Goal: Book appointment/travel/reservation

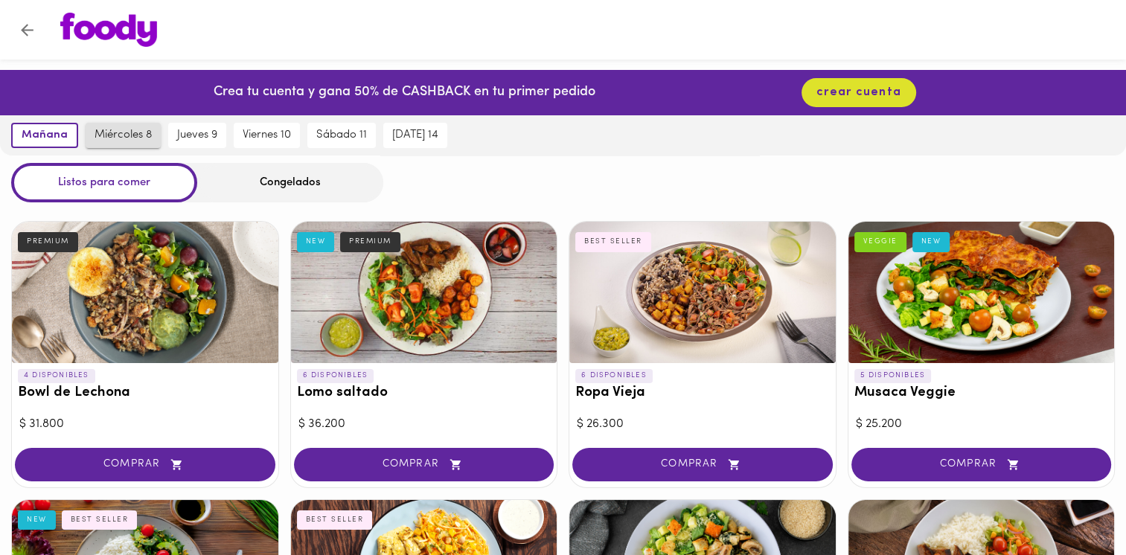
click at [142, 138] on span "miércoles 8" at bounding box center [123, 135] width 57 height 13
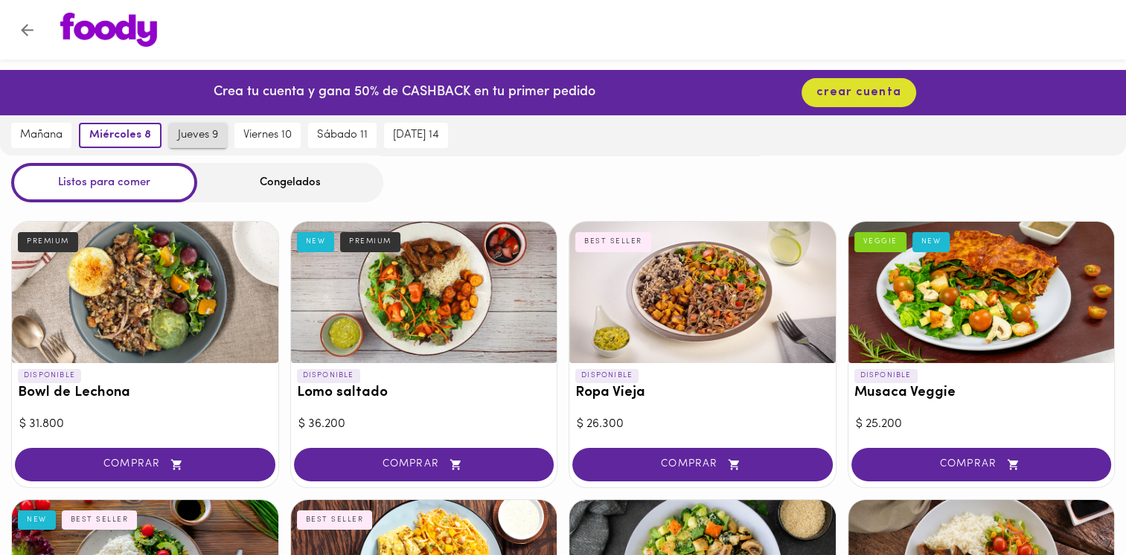
click at [194, 130] on span "jueves 9" at bounding box center [198, 135] width 40 height 13
click at [239, 134] on button "viernes 10" at bounding box center [267, 135] width 66 height 25
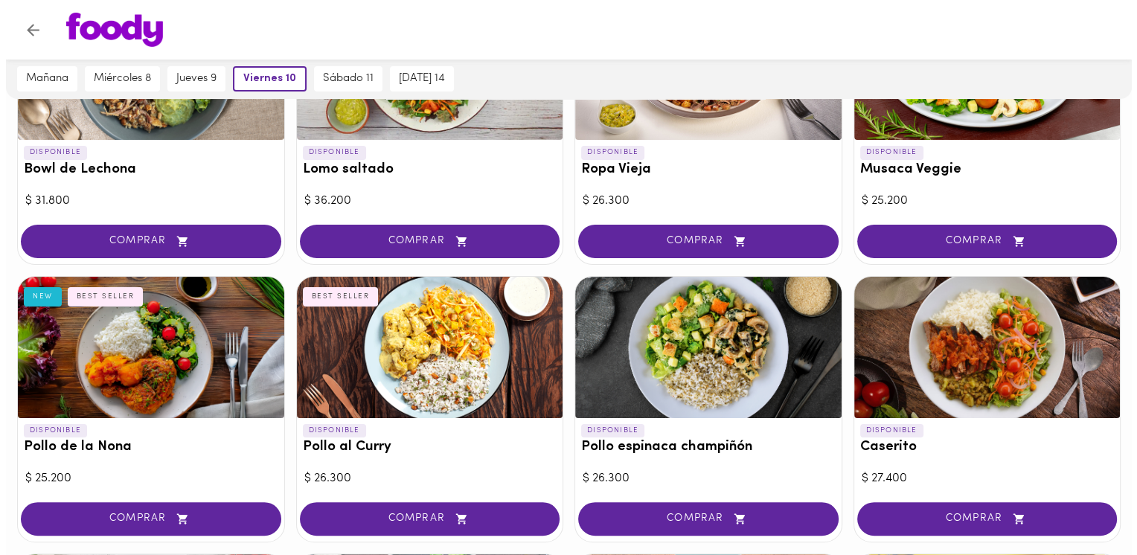
scroll to position [149, 0]
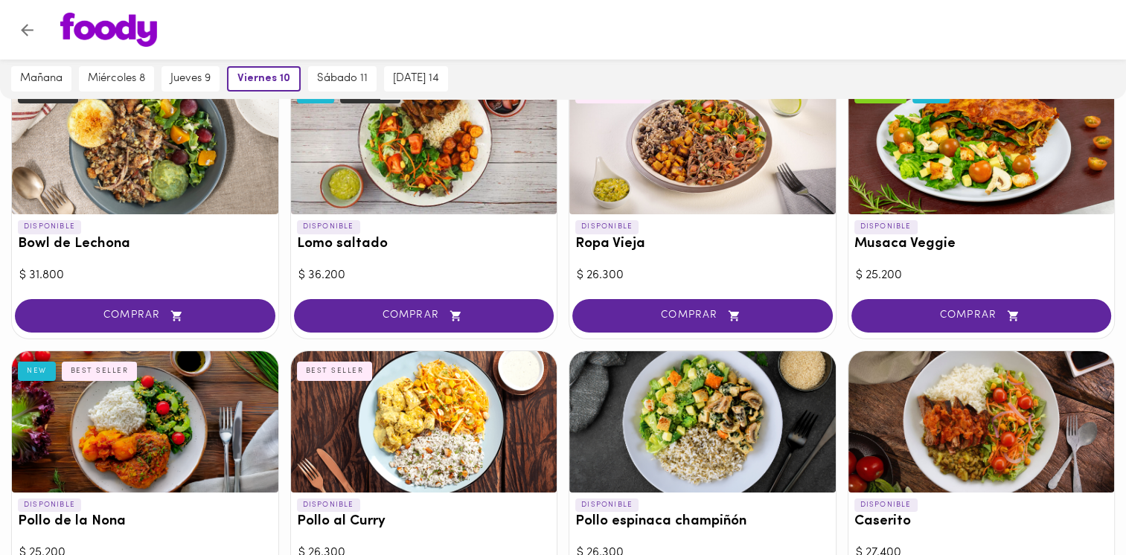
click at [968, 156] on div at bounding box center [982, 143] width 266 height 141
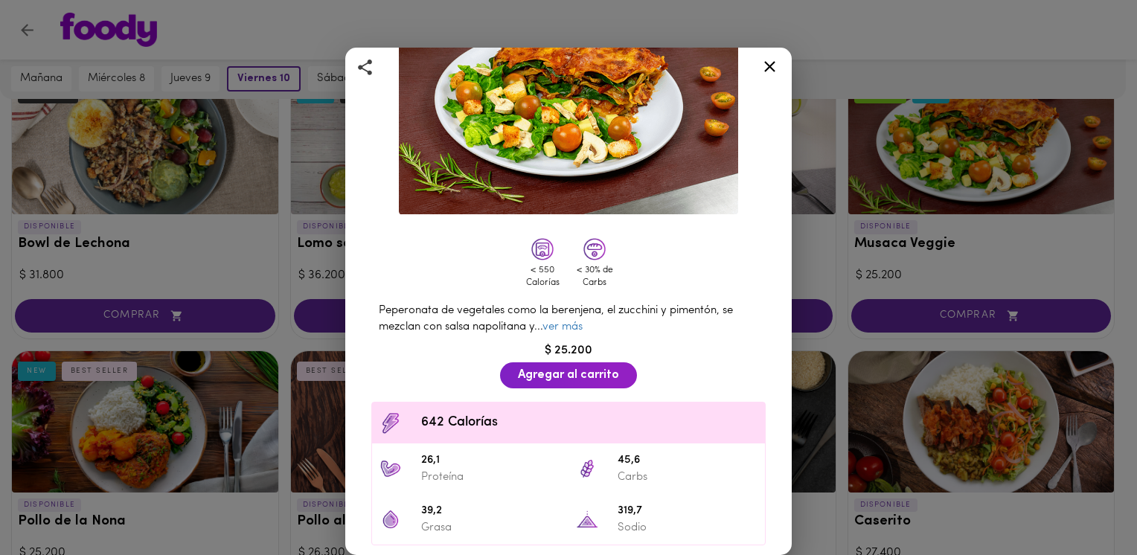
scroll to position [149, 0]
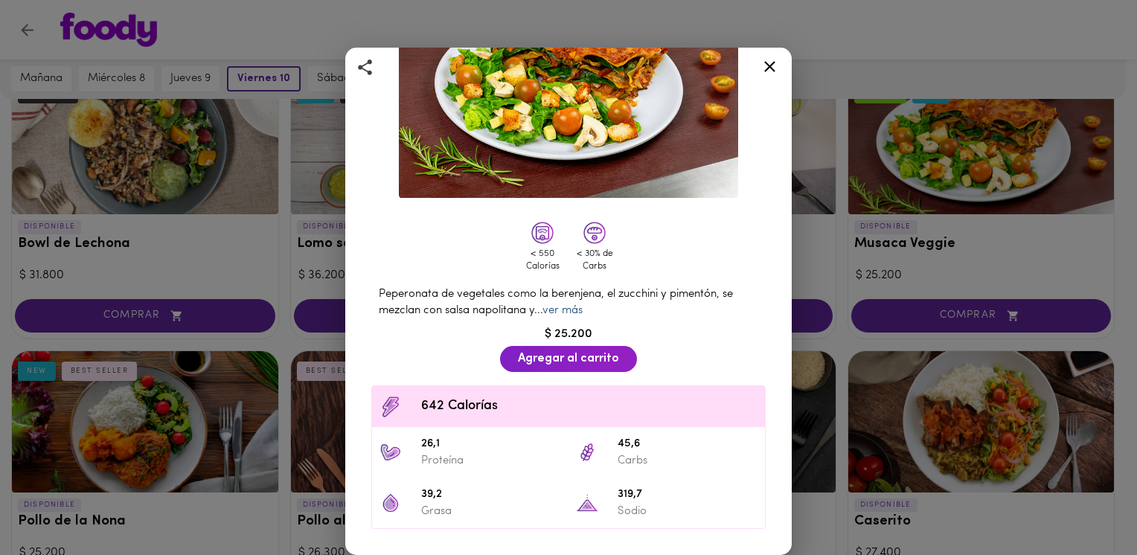
click at [569, 308] on link "ver más" at bounding box center [563, 310] width 40 height 11
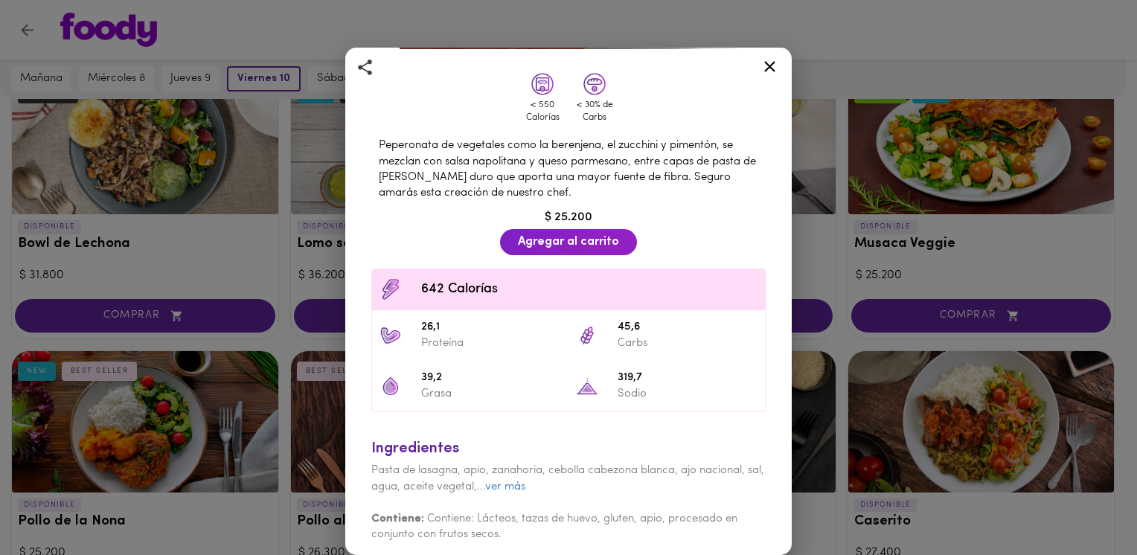
scroll to position [298, 0]
click at [771, 68] on icon at bounding box center [769, 66] width 11 height 11
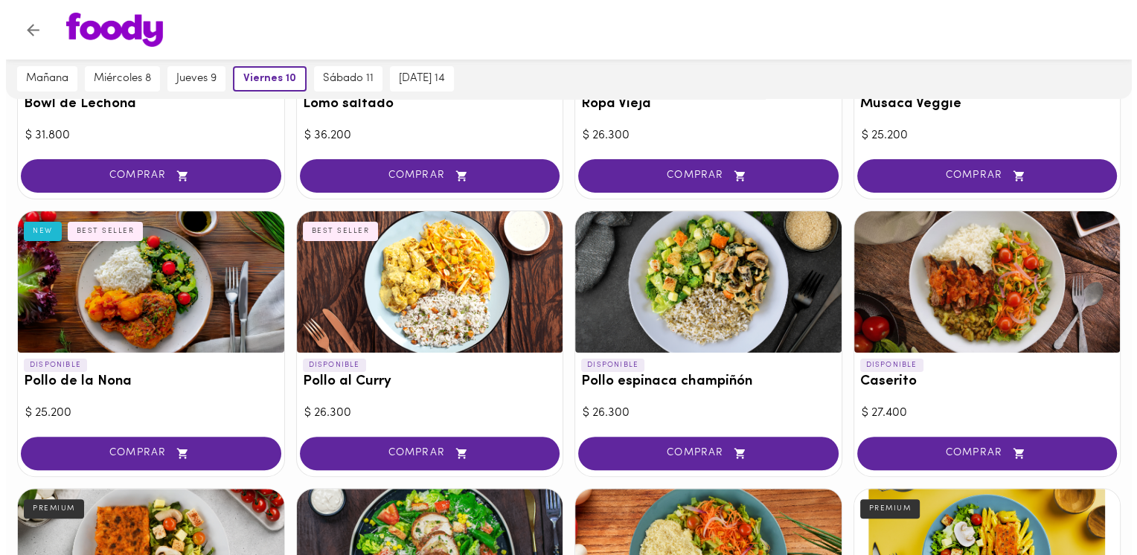
scroll to position [298, 0]
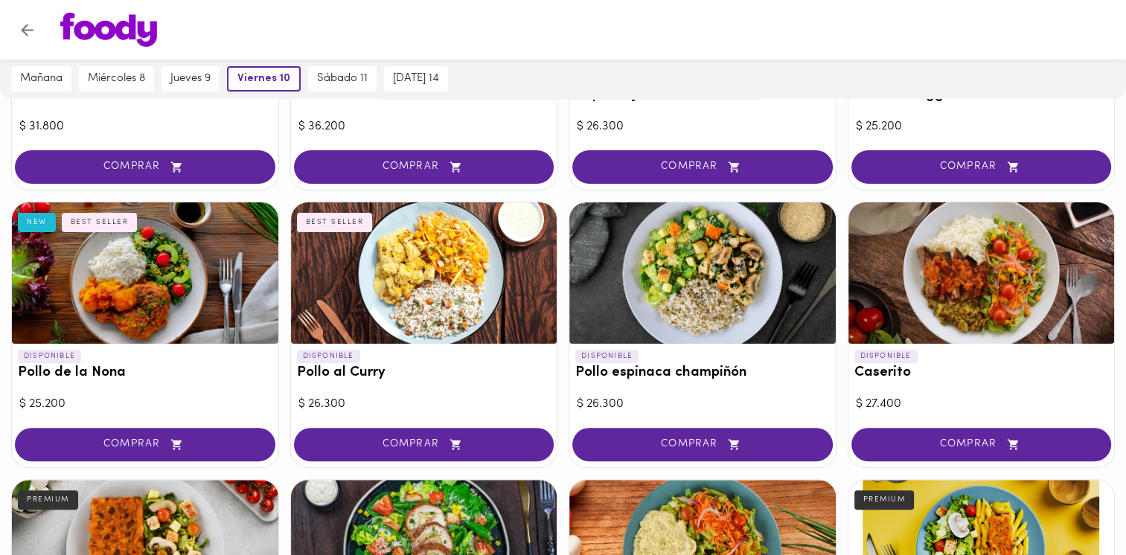
drag, startPoint x: 139, startPoint y: 304, endPoint x: 97, endPoint y: 207, distance: 106.3
click at [139, 304] on div at bounding box center [145, 272] width 266 height 141
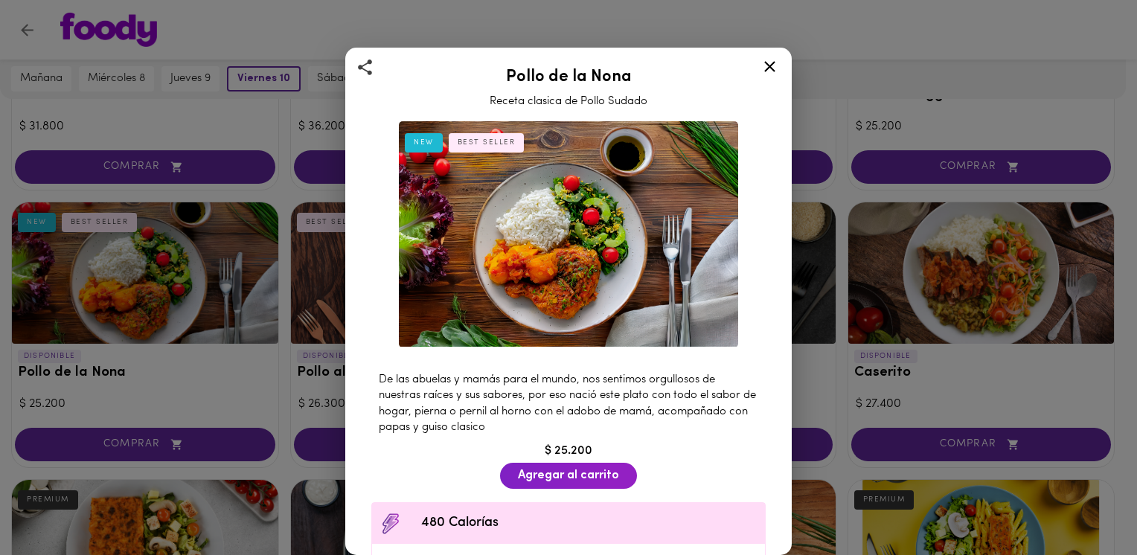
click at [768, 70] on icon at bounding box center [770, 66] width 19 height 19
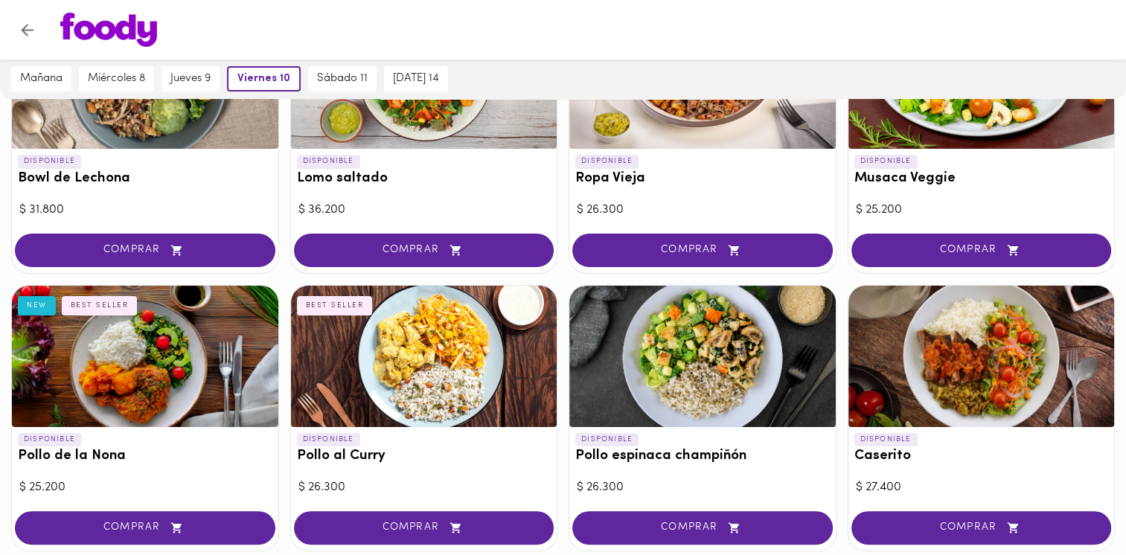
scroll to position [105, 0]
